Goal: Task Accomplishment & Management: Manage account settings

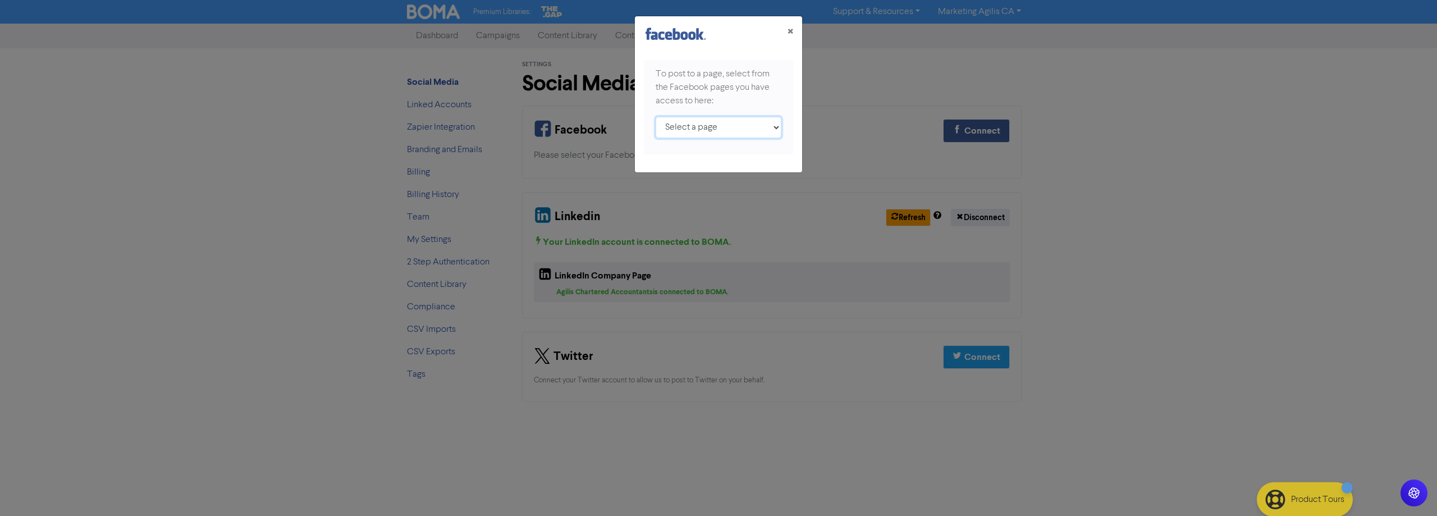
click at [722, 126] on select "Select a page Agilis CA New Zealand Agilis Chartered Accountants Tradies Tax Ag…" at bounding box center [719, 127] width 126 height 21
select select "660688574015918"
click at [656, 117] on select "Select a page Agilis CA New Zealand Agilis Chartered Accountants Tradies Tax Ag…" at bounding box center [719, 127] width 126 height 21
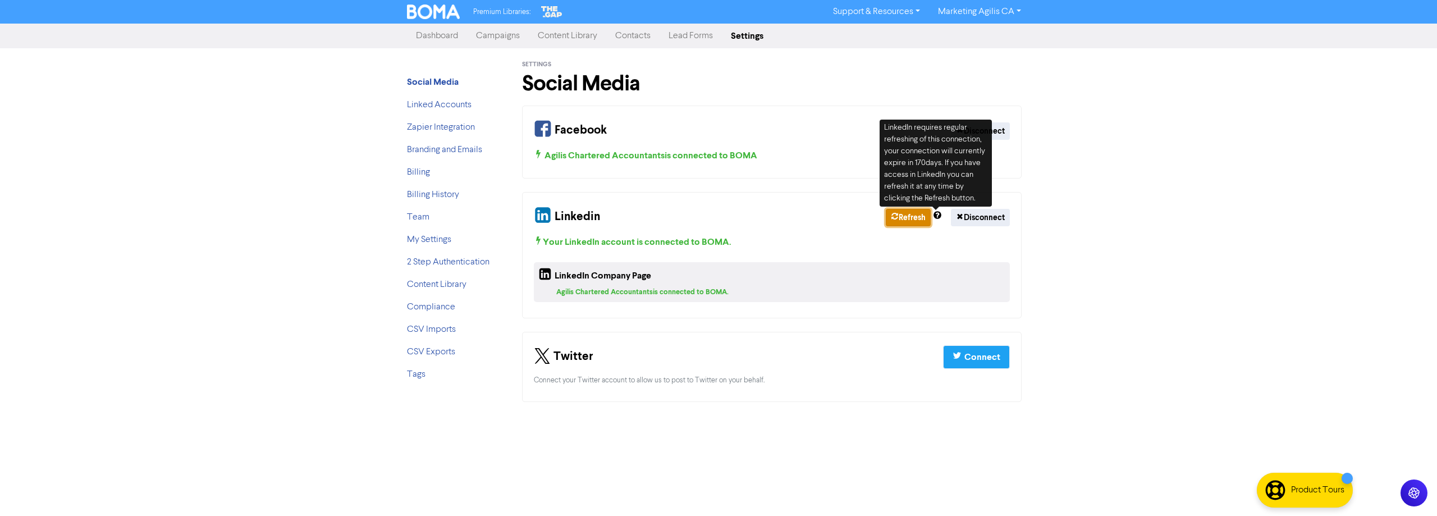
click at [909, 216] on button "Refresh" at bounding box center [908, 217] width 45 height 17
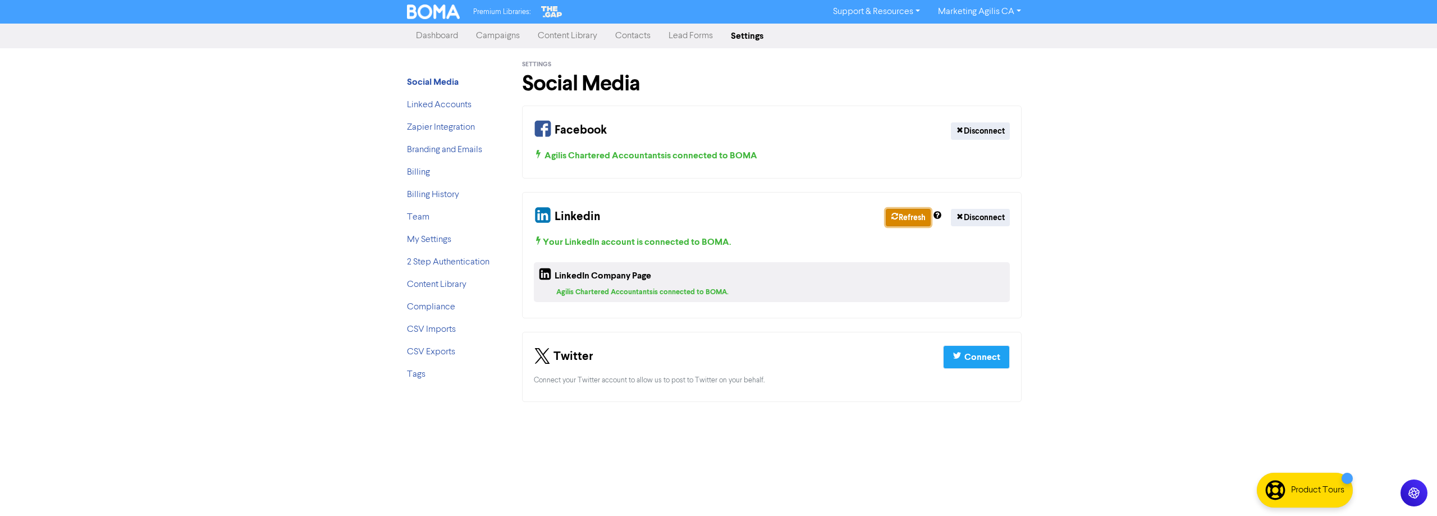
click at [910, 218] on button "Refresh" at bounding box center [908, 217] width 45 height 17
click at [430, 33] on link "Dashboard" at bounding box center [437, 36] width 60 height 22
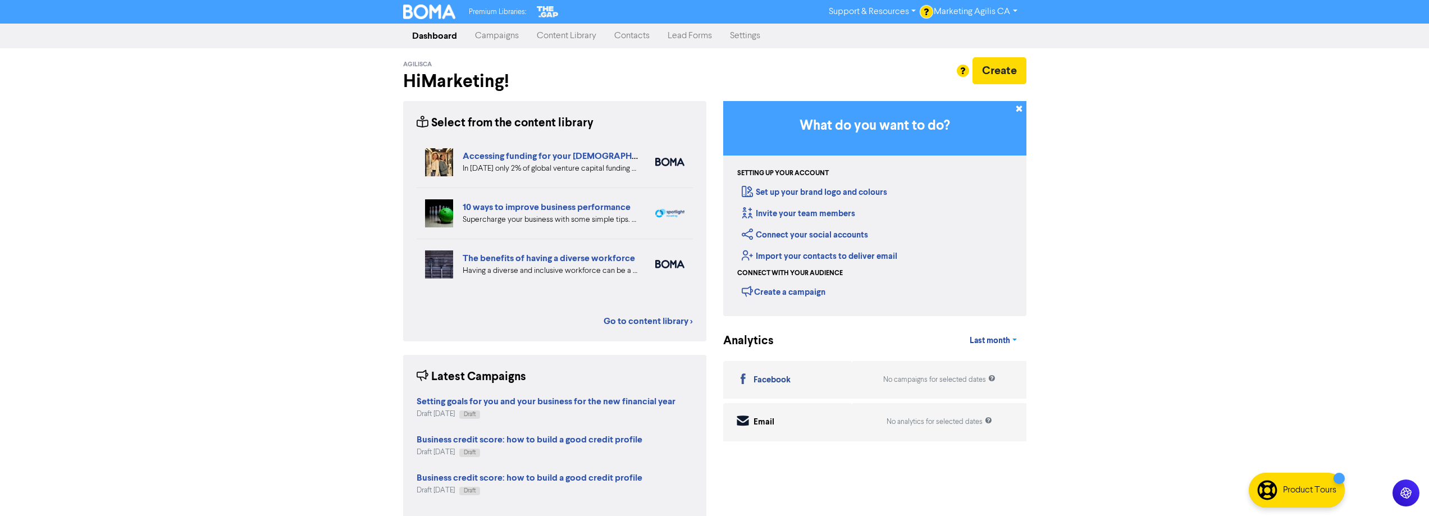
click at [996, 345] on span "Last month" at bounding box center [990, 341] width 40 height 10
click at [1021, 111] on icon at bounding box center [1019, 110] width 9 height 9
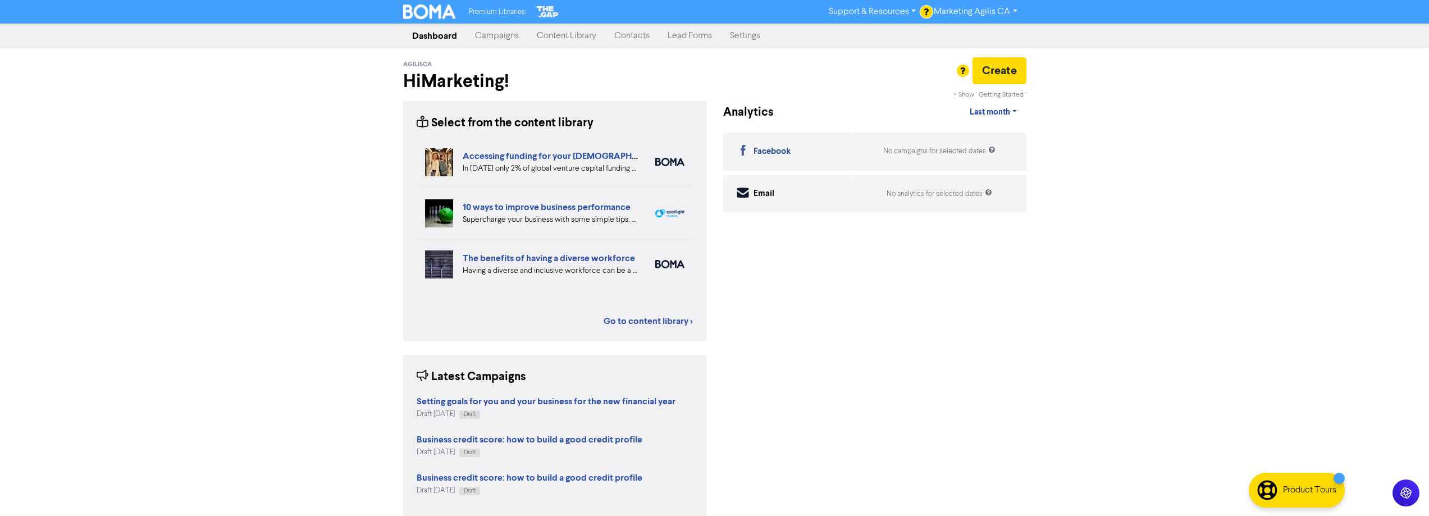
click at [742, 38] on link "Settings" at bounding box center [745, 36] width 48 height 22
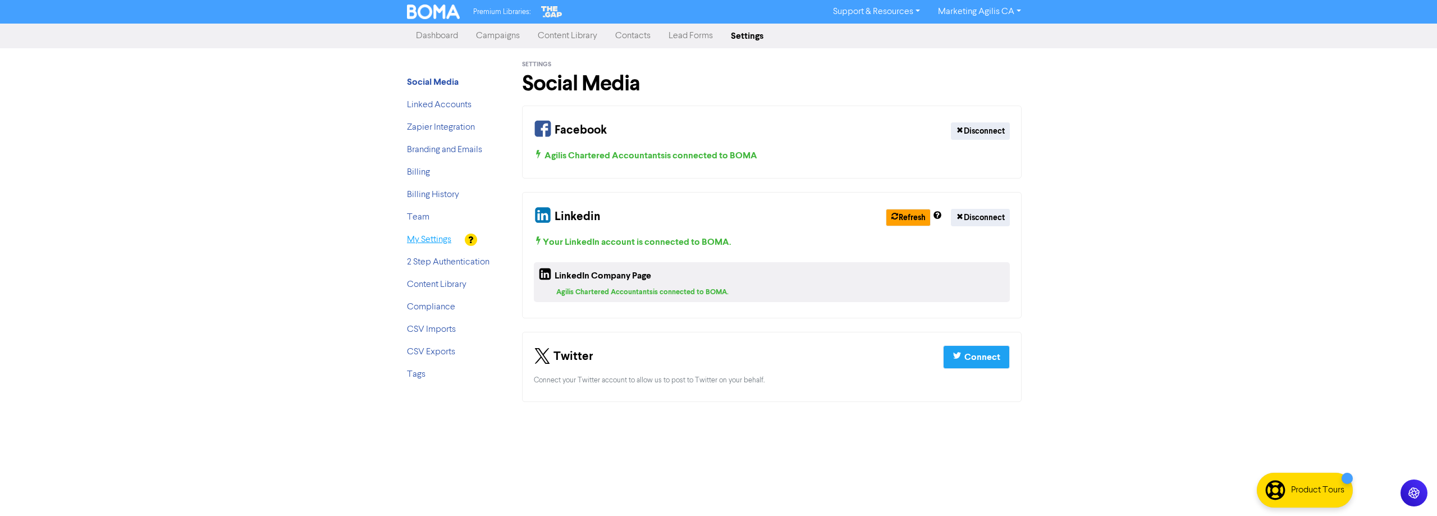
click at [443, 240] on link "My Settings" at bounding box center [429, 239] width 44 height 9
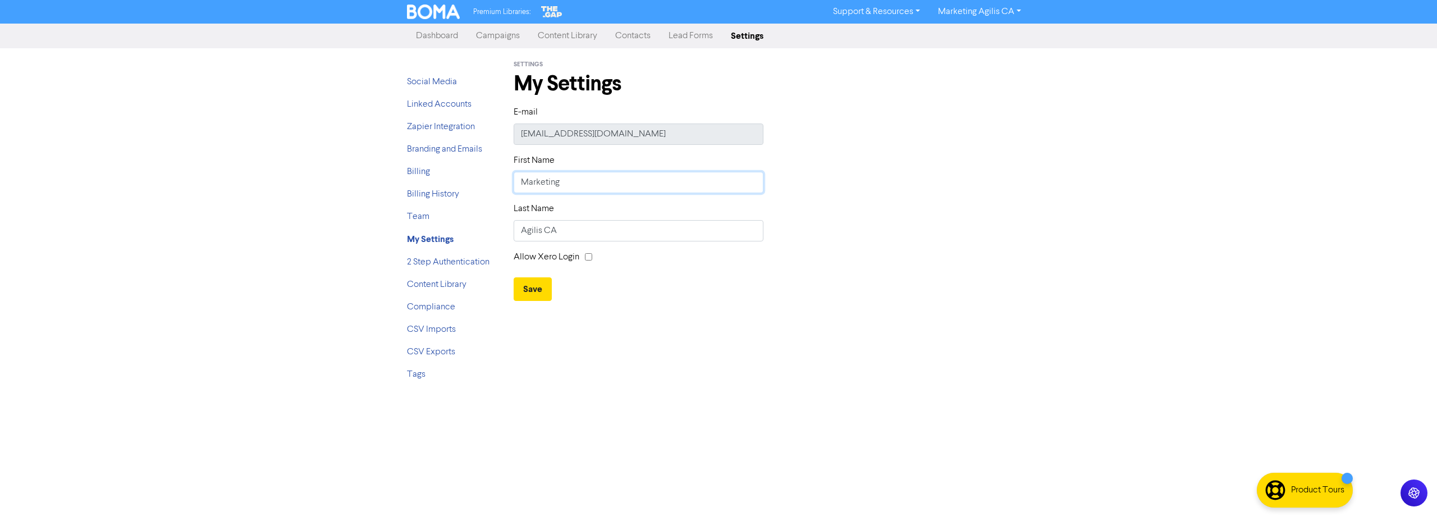
drag, startPoint x: 583, startPoint y: 188, endPoint x: 519, endPoint y: 187, distance: 64.0
click at [519, 187] on input "Marketing" at bounding box center [639, 182] width 250 height 21
click at [417, 12] on img at bounding box center [433, 11] width 53 height 15
